Goal: Check status: Check status

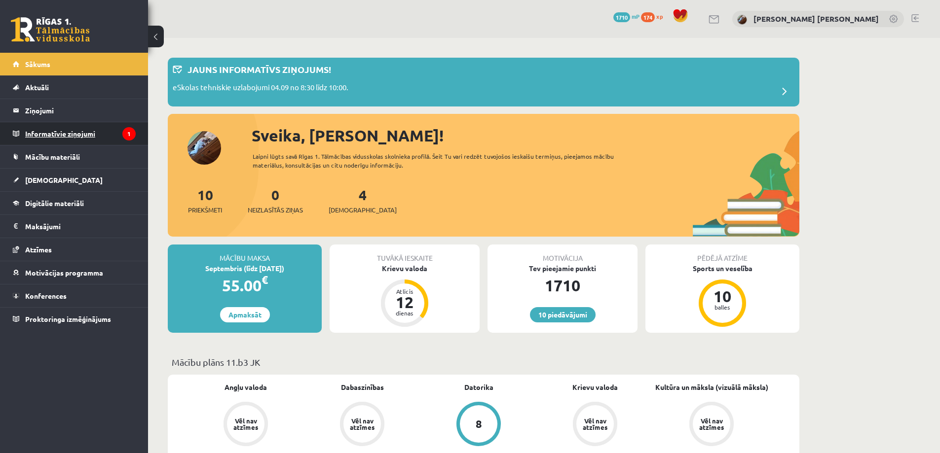
click at [49, 133] on legend "Informatīvie ziņojumi 1" at bounding box center [80, 133] width 111 height 23
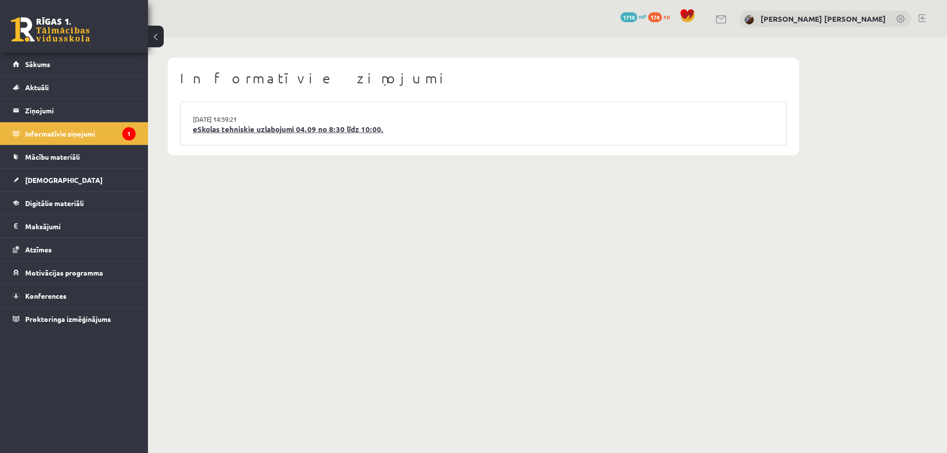
click at [323, 132] on link "eSkolas tehniskie uzlabojumi 04.09 no 8:30 līdz 10:00." at bounding box center [483, 129] width 581 height 11
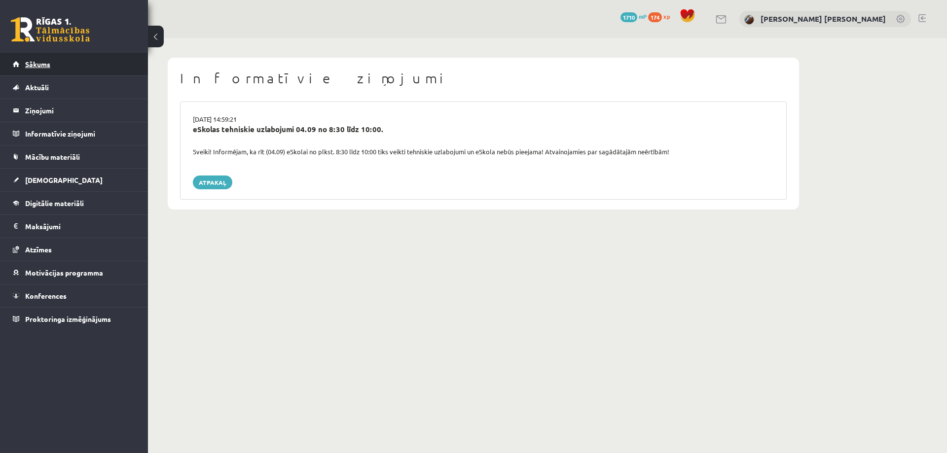
click at [49, 70] on link "Sākums" at bounding box center [74, 64] width 123 height 23
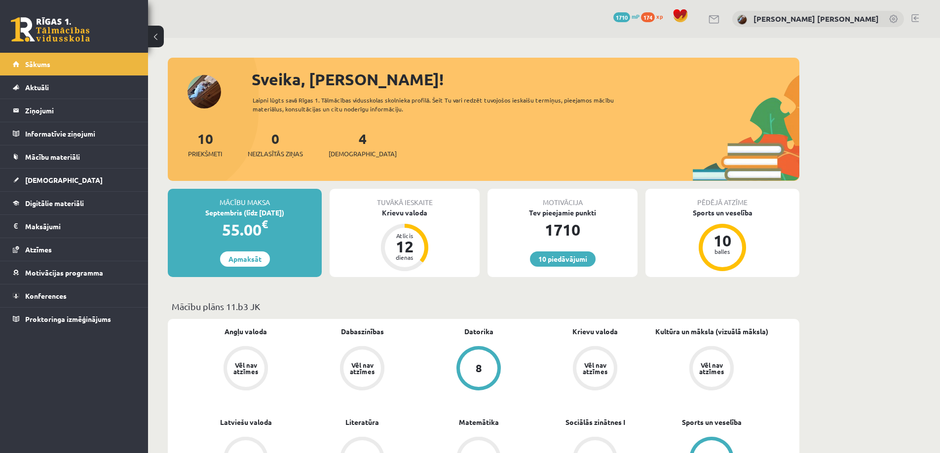
click at [59, 27] on link at bounding box center [50, 29] width 79 height 25
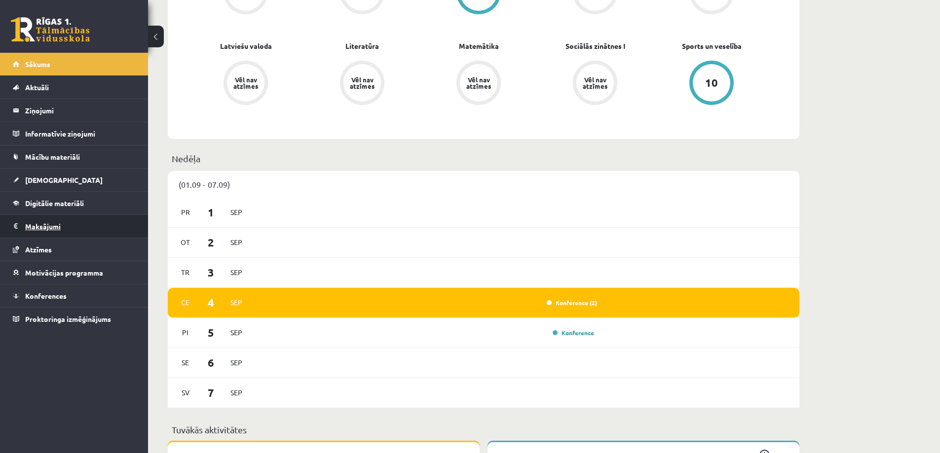
scroll to position [395, 0]
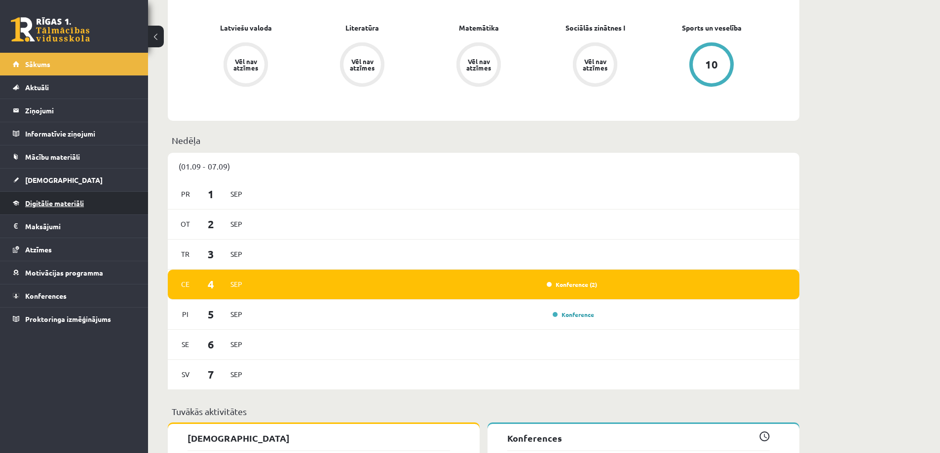
click at [44, 203] on span "Digitālie materiāli" at bounding box center [54, 203] width 59 height 9
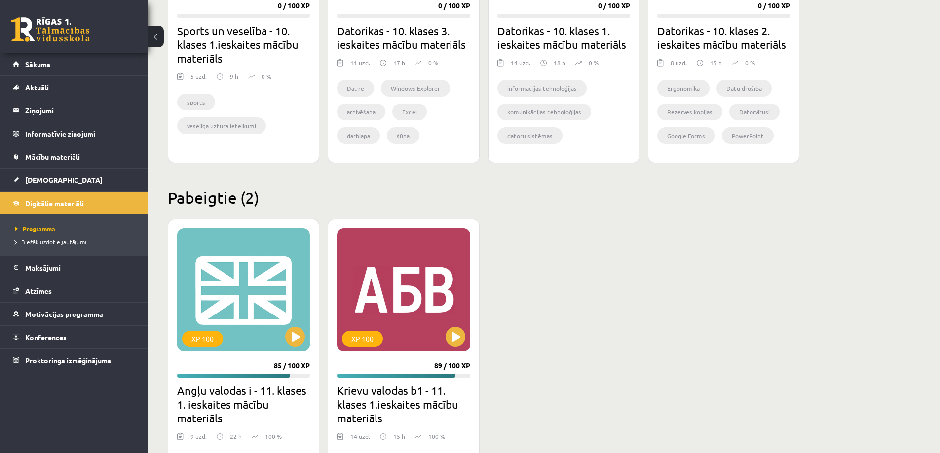
scroll to position [740, 0]
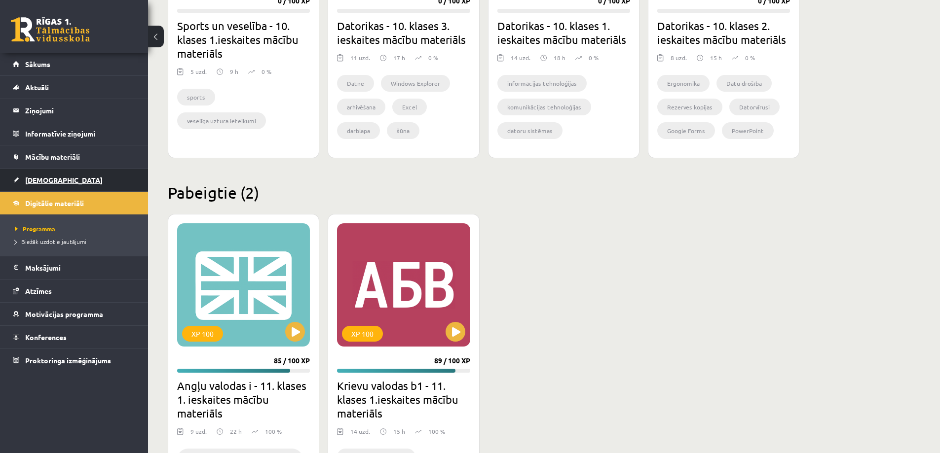
click at [32, 181] on span "[DEMOGRAPHIC_DATA]" at bounding box center [63, 180] width 77 height 9
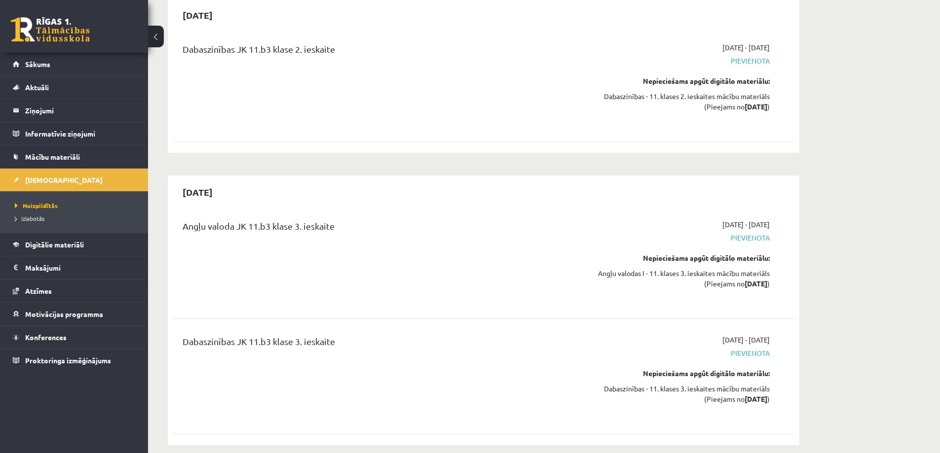
scroll to position [3651, 0]
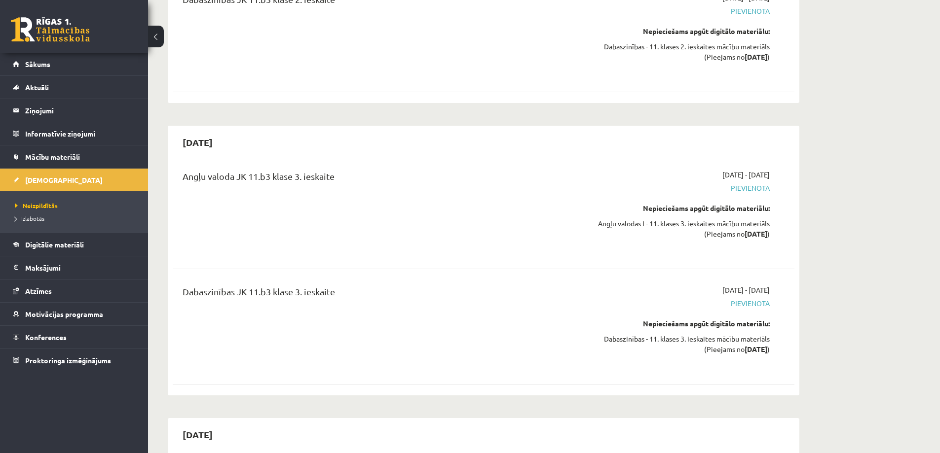
drag, startPoint x: 934, startPoint y: 275, endPoint x: 932, endPoint y: 289, distance: 13.5
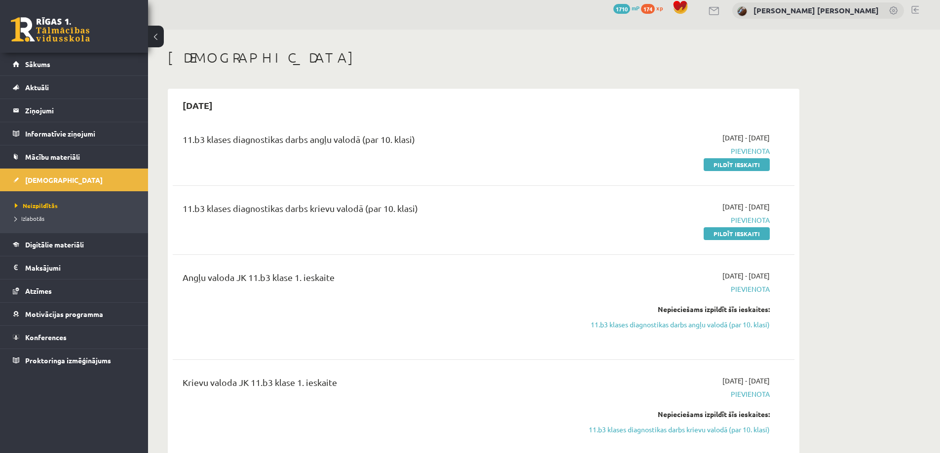
scroll to position [0, 0]
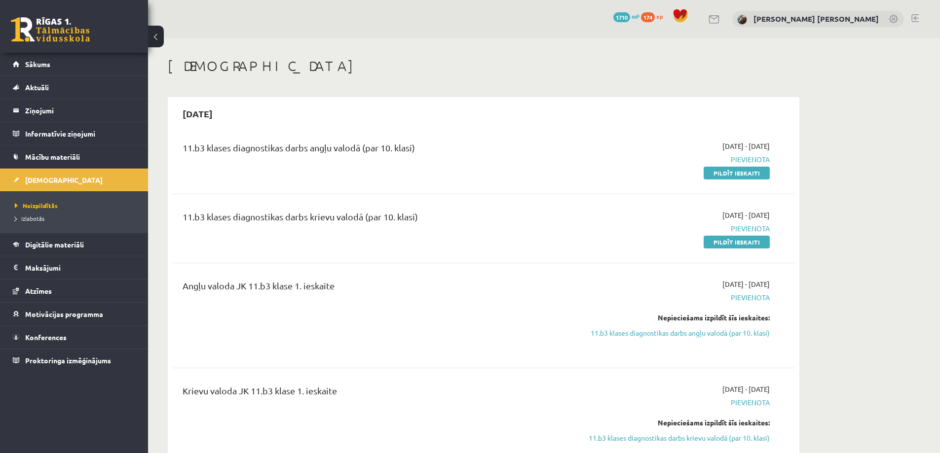
click at [630, 15] on span "1710" at bounding box center [621, 17] width 17 height 10
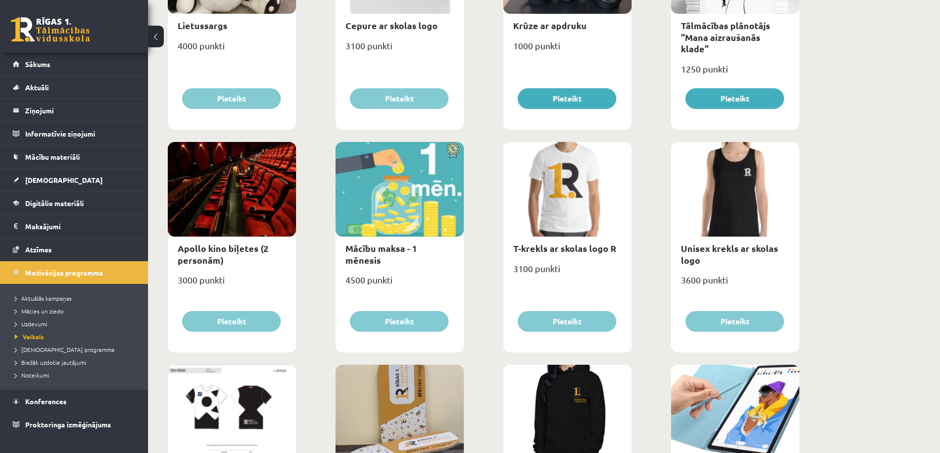
scroll to position [247, 0]
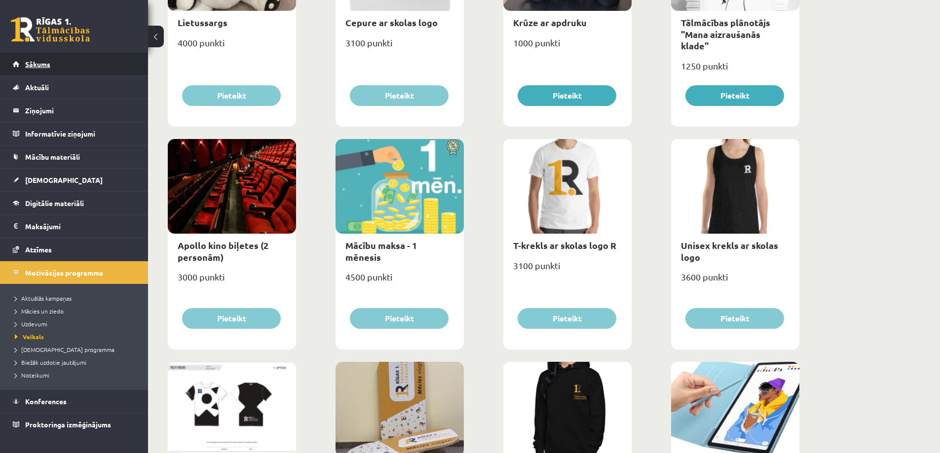
click at [62, 68] on link "Sākums" at bounding box center [74, 64] width 123 height 23
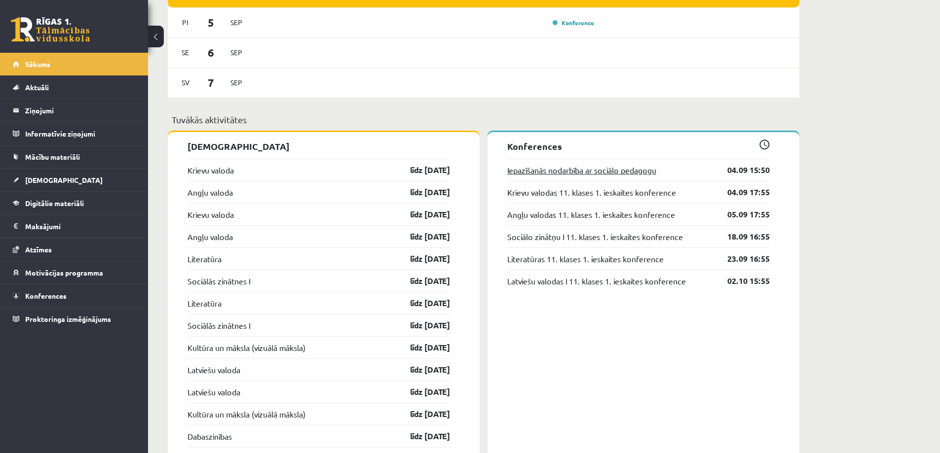
scroll to position [691, 0]
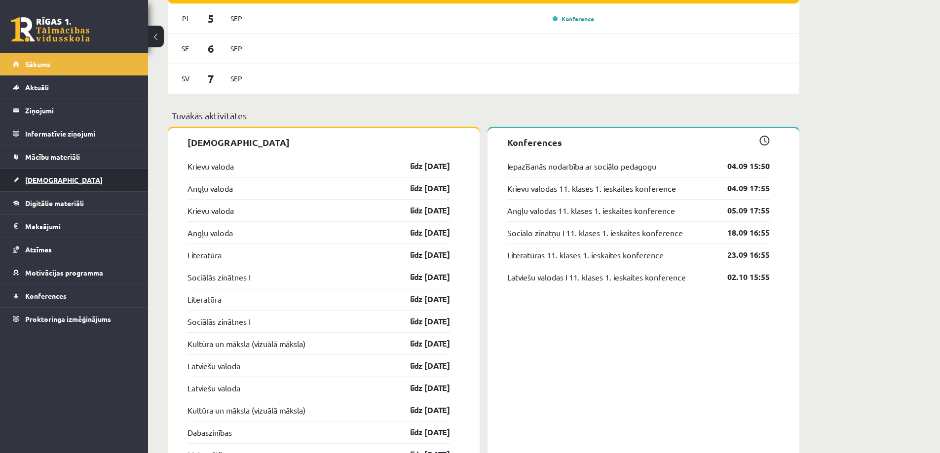
click at [49, 181] on span "[DEMOGRAPHIC_DATA]" at bounding box center [63, 180] width 77 height 9
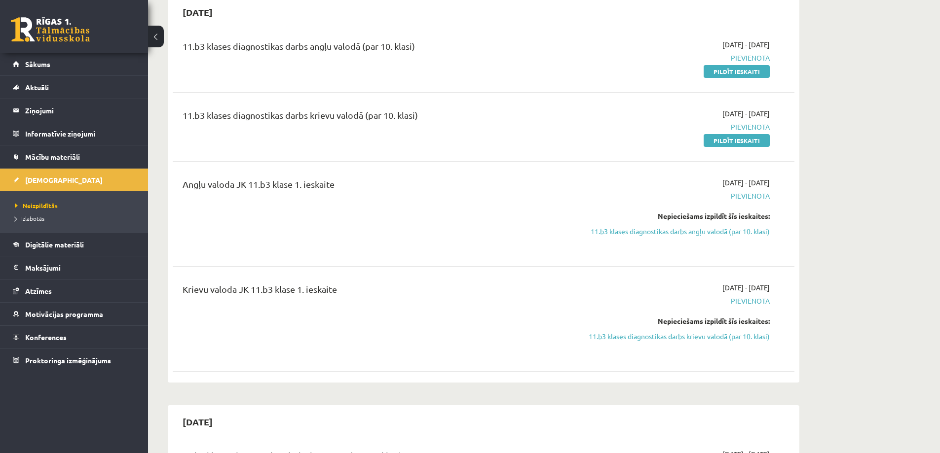
scroll to position [99, 0]
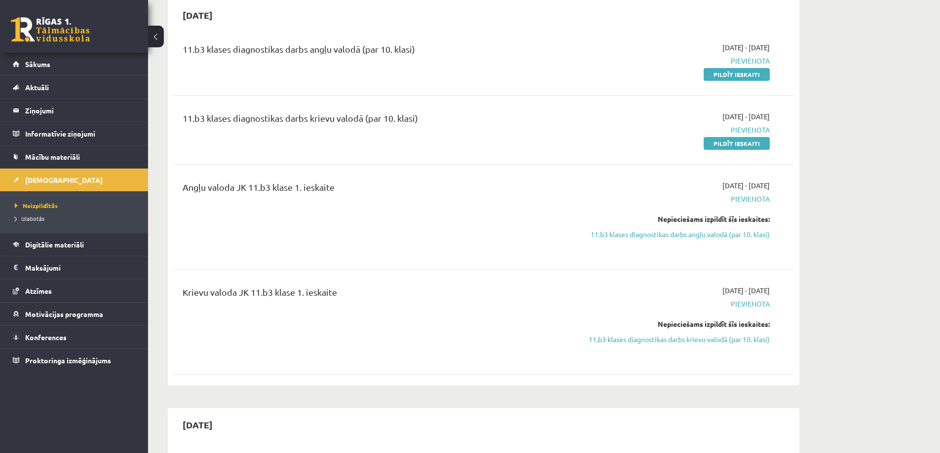
drag, startPoint x: 369, startPoint y: 189, endPoint x: 358, endPoint y: 201, distance: 16.1
drag, startPoint x: 358, startPoint y: 201, endPoint x: 937, endPoint y: 123, distance: 584.5
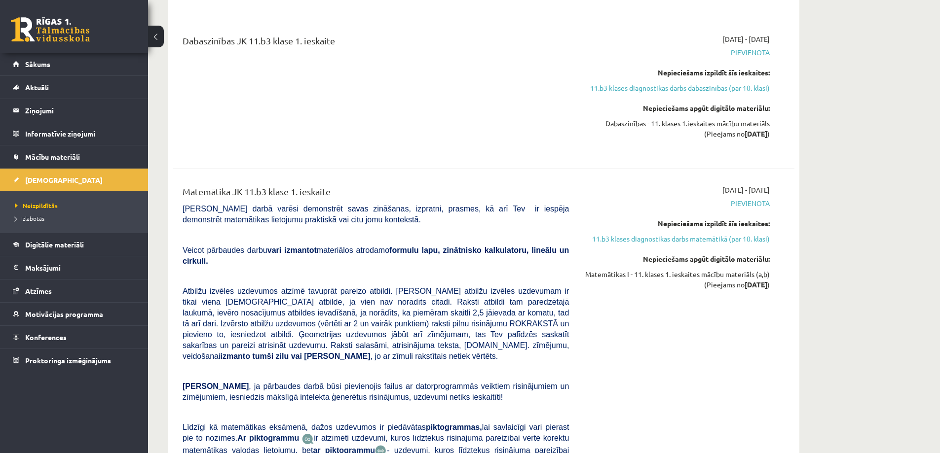
scroll to position [1769, 0]
